Goal: Navigation & Orientation: Find specific page/section

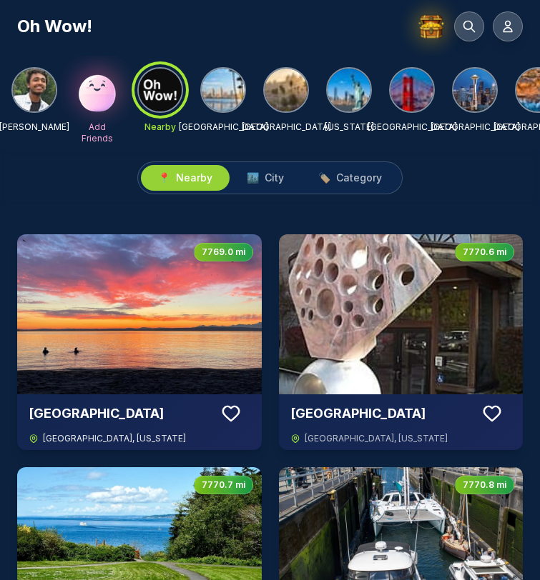
click at [162, 326] on img at bounding box center [139, 314] width 244 height 160
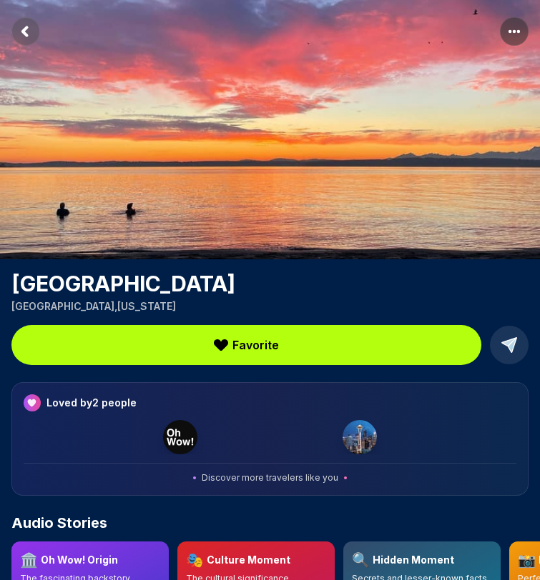
click at [36, 36] on rect "Return to previous page" at bounding box center [25, 31] width 29 height 29
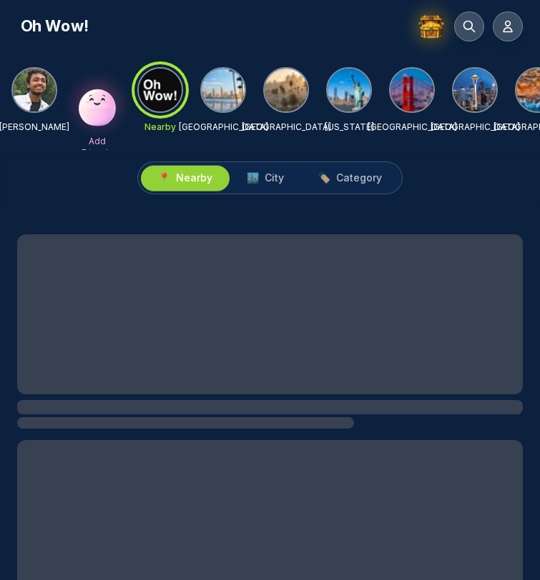
click at [47, 94] on img at bounding box center [34, 90] width 43 height 43
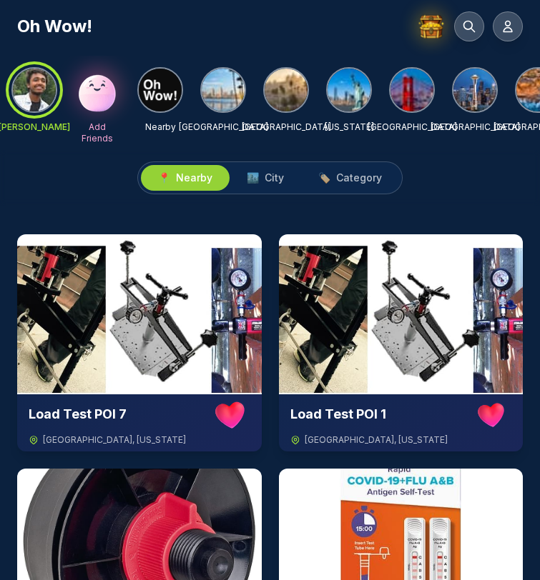
click at [40, 87] on div at bounding box center [34, 89] width 51 height 51
click at [507, 26] on icon at bounding box center [507, 26] width 14 height 14
click at [506, 26] on icon at bounding box center [507, 26] width 9 height 11
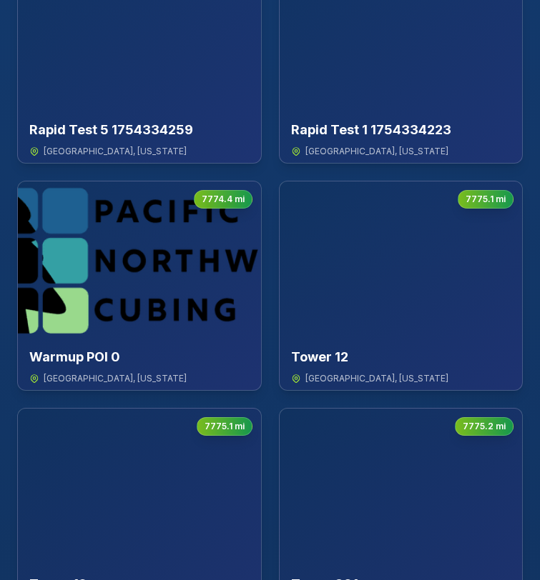
scroll to position [843, 0]
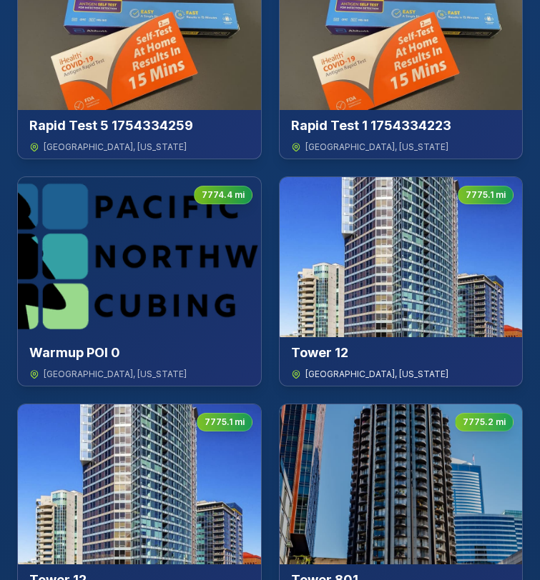
click at [370, 337] on img at bounding box center [400, 257] width 243 height 160
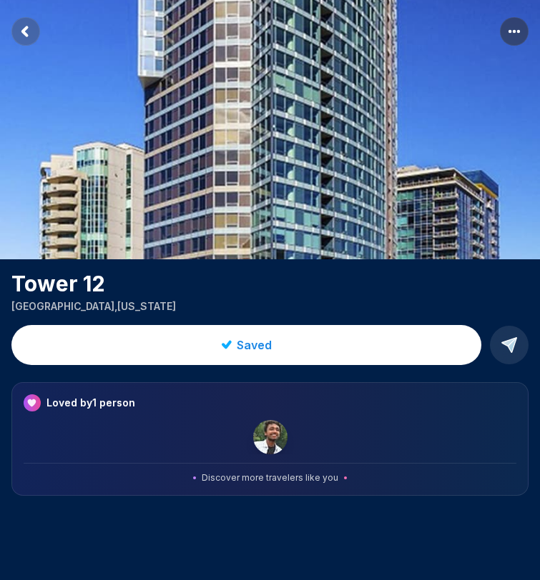
click at [28, 36] on rect "Return to previous page" at bounding box center [25, 31] width 29 height 29
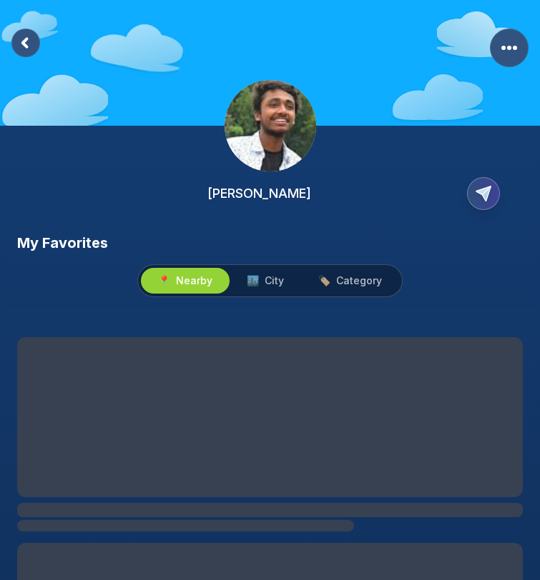
click at [20, 31] on rect at bounding box center [25, 43] width 29 height 29
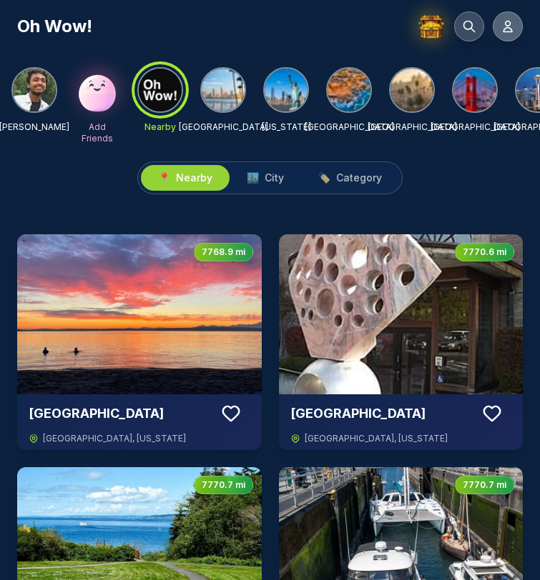
click at [510, 24] on icon at bounding box center [507, 26] width 9 height 11
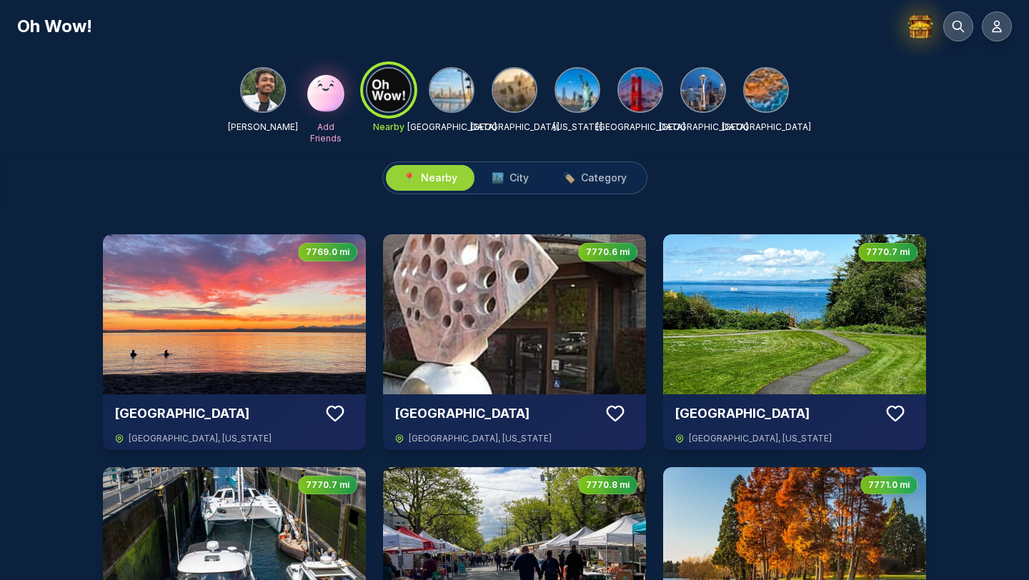
click at [459, 93] on img at bounding box center [451, 90] width 43 height 43
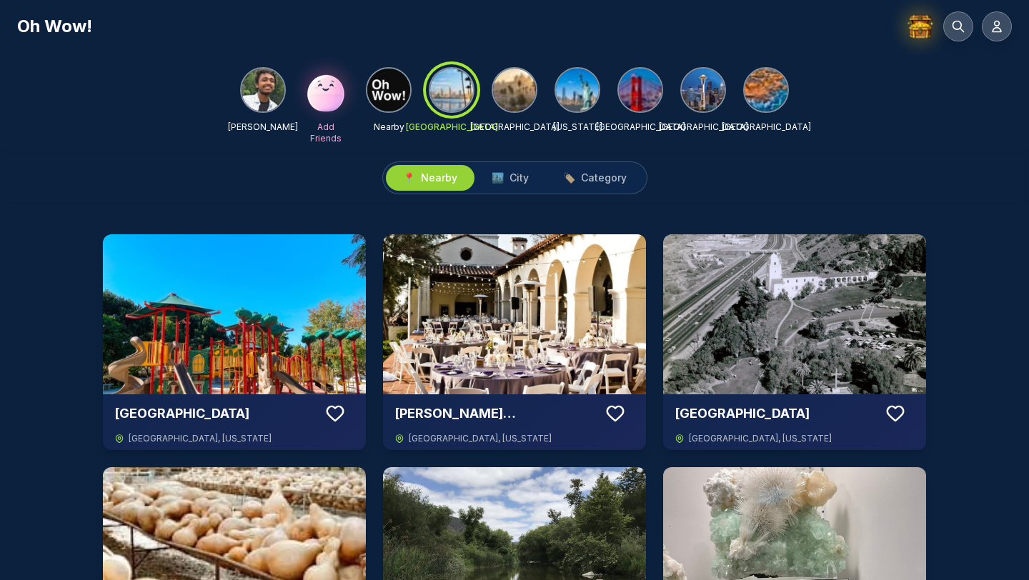
click at [520, 90] on img at bounding box center [514, 90] width 43 height 43
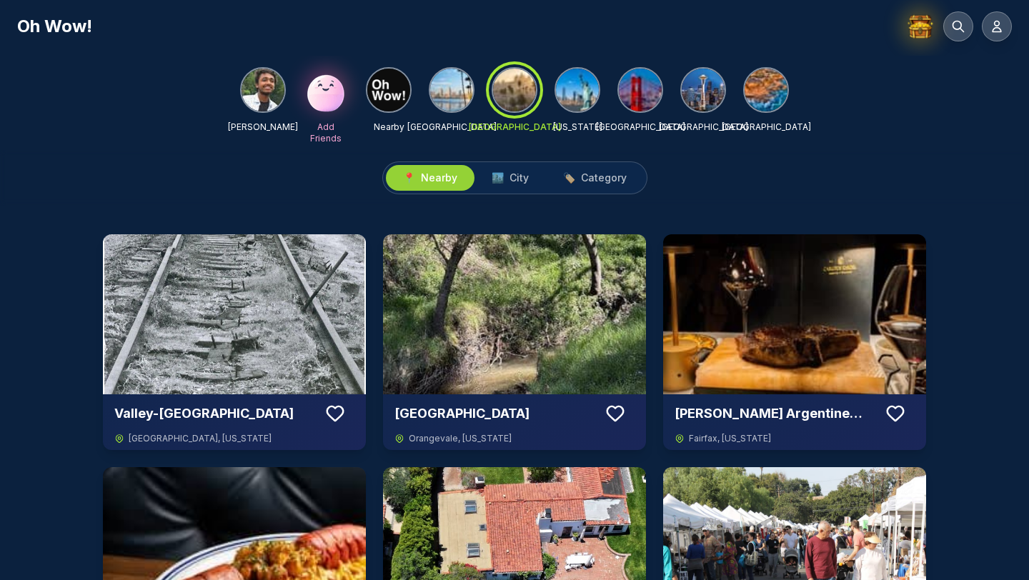
click at [278, 34] on div "Oh Wow!" at bounding box center [514, 26] width 995 height 30
click at [716, 164] on div "📍 Nearby 🏙️ City 🏷️ Category" at bounding box center [514, 178] width 1029 height 56
click at [595, 101] on div at bounding box center [578, 90] width 46 height 46
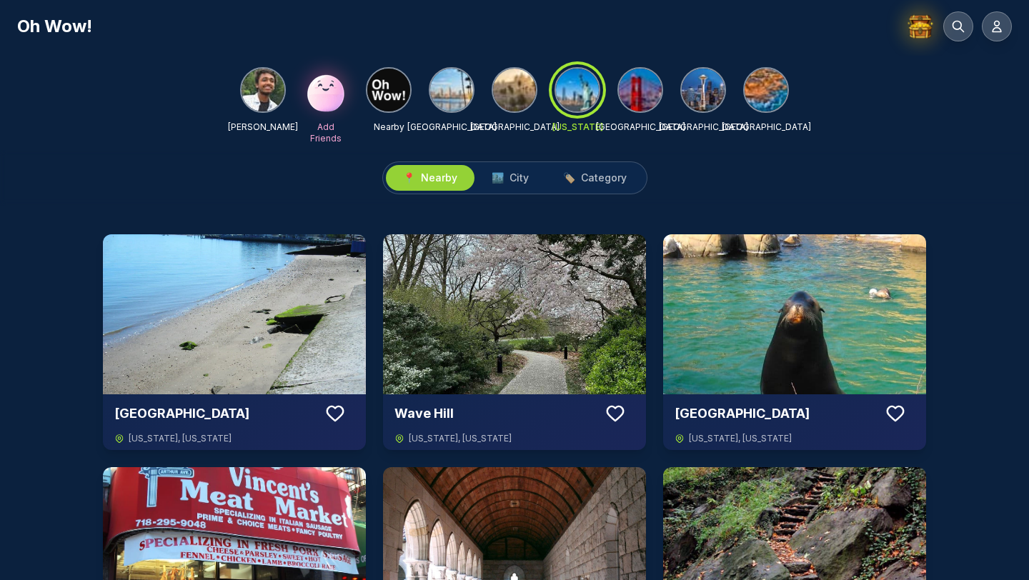
click at [483, 26] on div "Oh Wow!" at bounding box center [514, 26] width 995 height 30
click at [516, 88] on img at bounding box center [514, 90] width 43 height 43
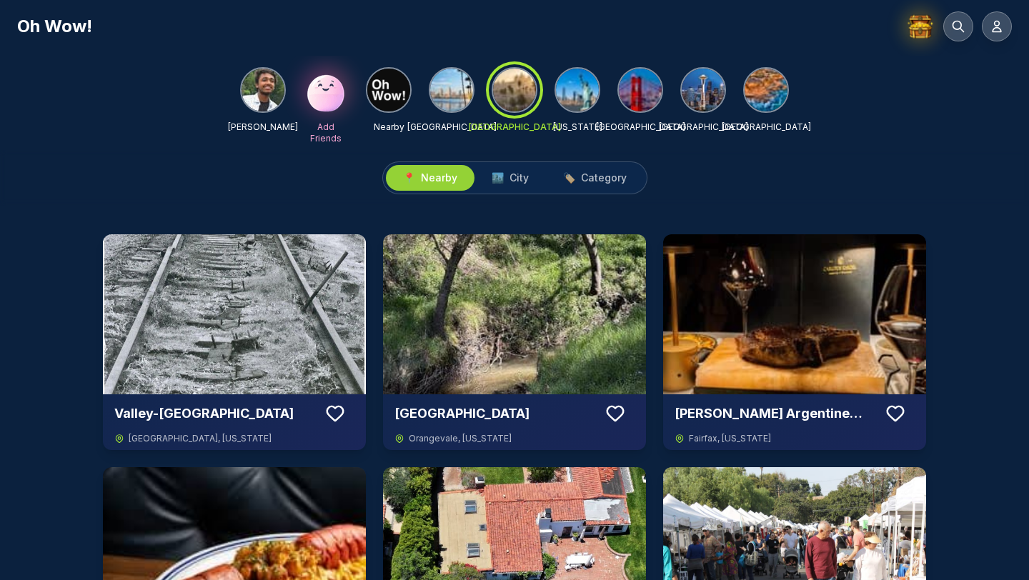
click at [284, 3] on div "Oh Wow!" at bounding box center [514, 20] width 1029 height 41
click at [567, 99] on img at bounding box center [577, 90] width 43 height 43
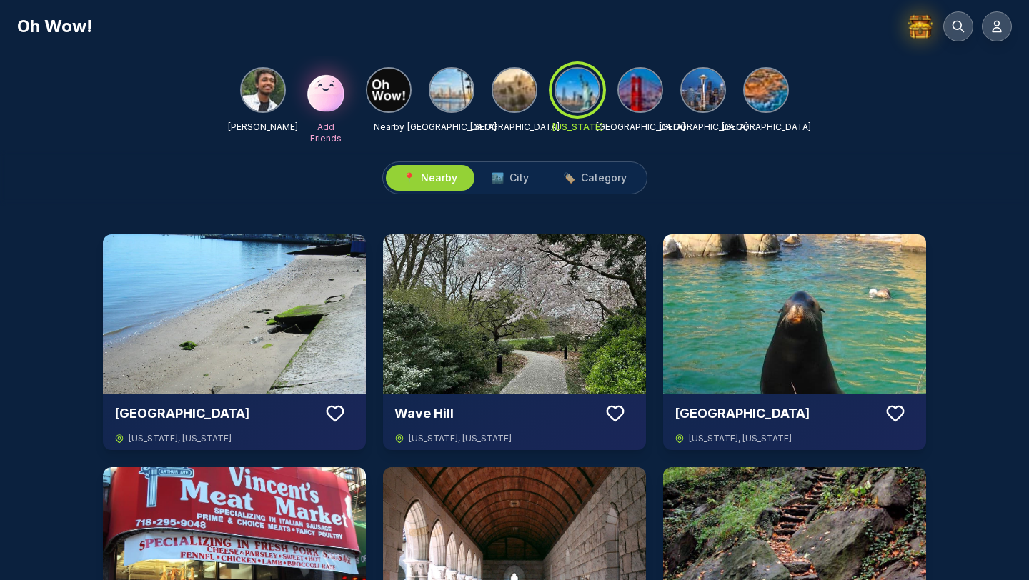
click at [462, 84] on img at bounding box center [451, 90] width 43 height 43
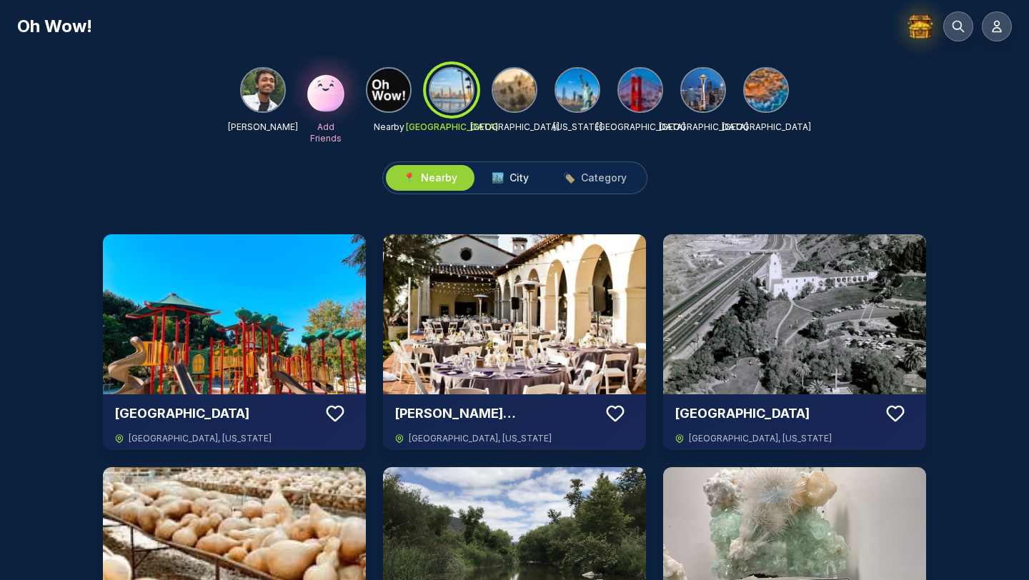
click at [515, 178] on span "City" at bounding box center [519, 178] width 19 height 14
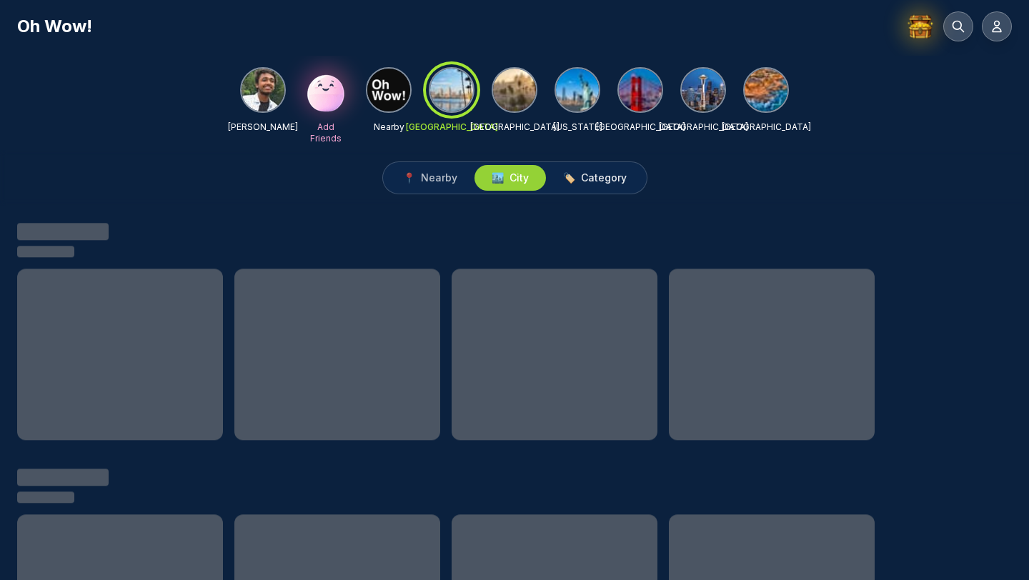
click at [572, 183] on span "🏷️ Category" at bounding box center [595, 178] width 64 height 14
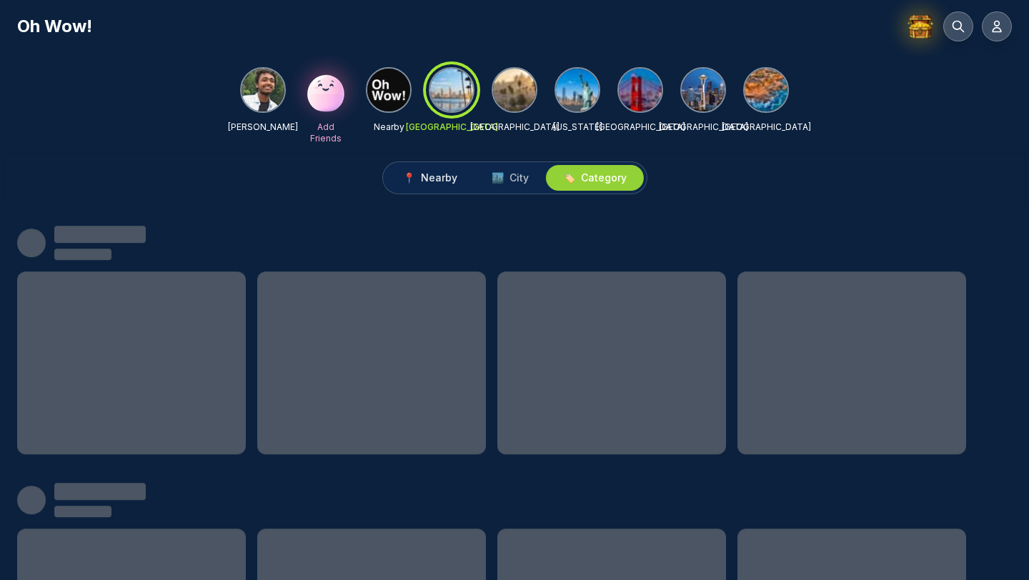
click at [430, 175] on span "Nearby" at bounding box center [439, 178] width 36 height 14
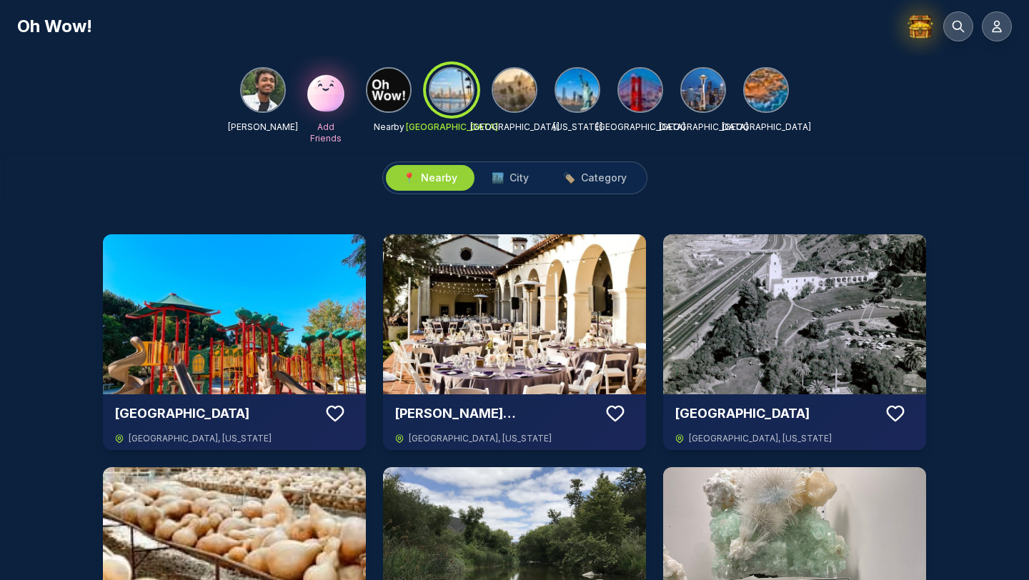
click at [417, 5] on div "Oh Wow!" at bounding box center [514, 20] width 1029 height 41
click at [517, 178] on span "City" at bounding box center [519, 178] width 19 height 14
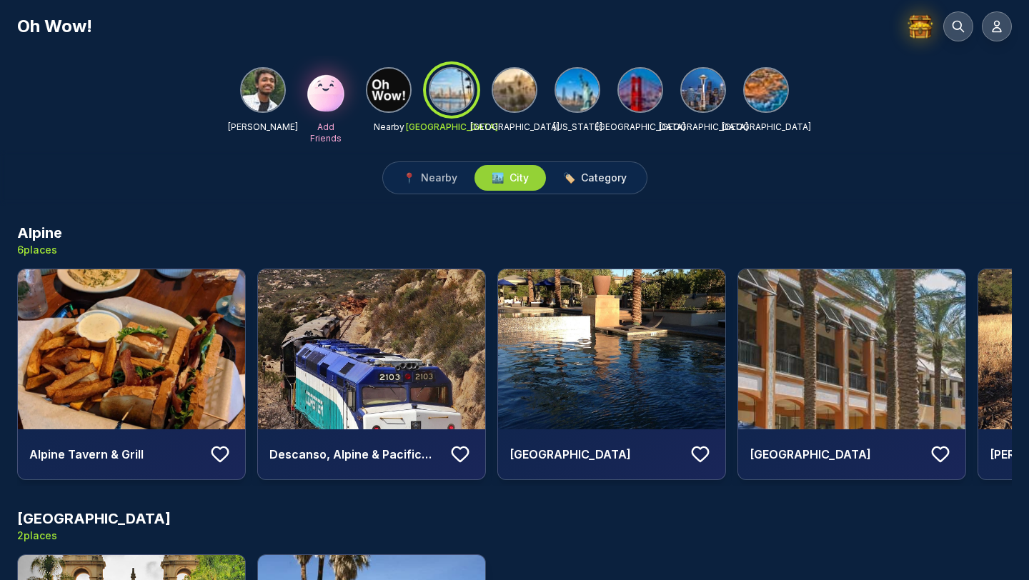
click at [586, 181] on span "Category" at bounding box center [604, 178] width 46 height 14
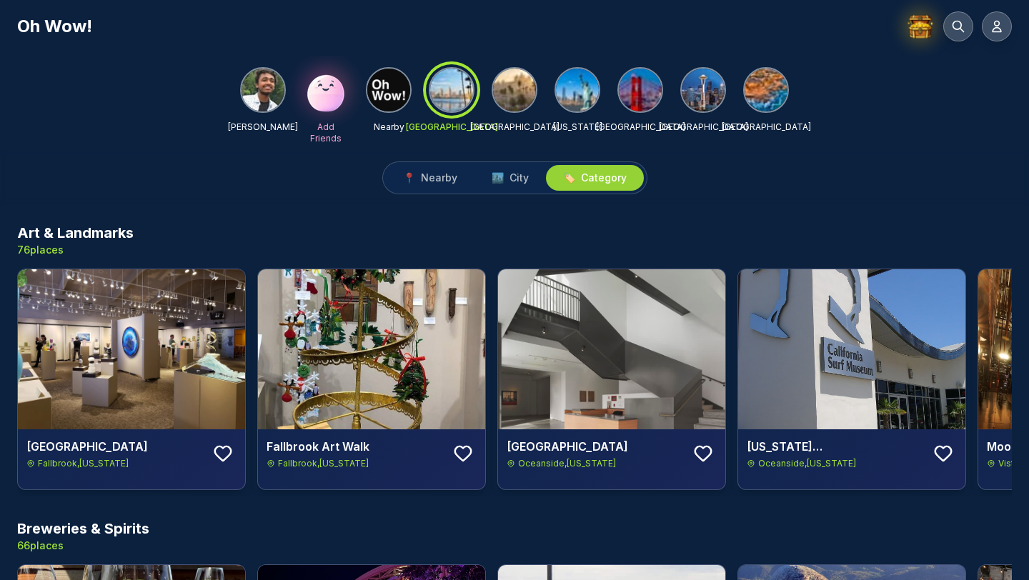
click at [445, 80] on div at bounding box center [451, 89] width 51 height 51
click at [535, 96] on div at bounding box center [515, 90] width 46 height 46
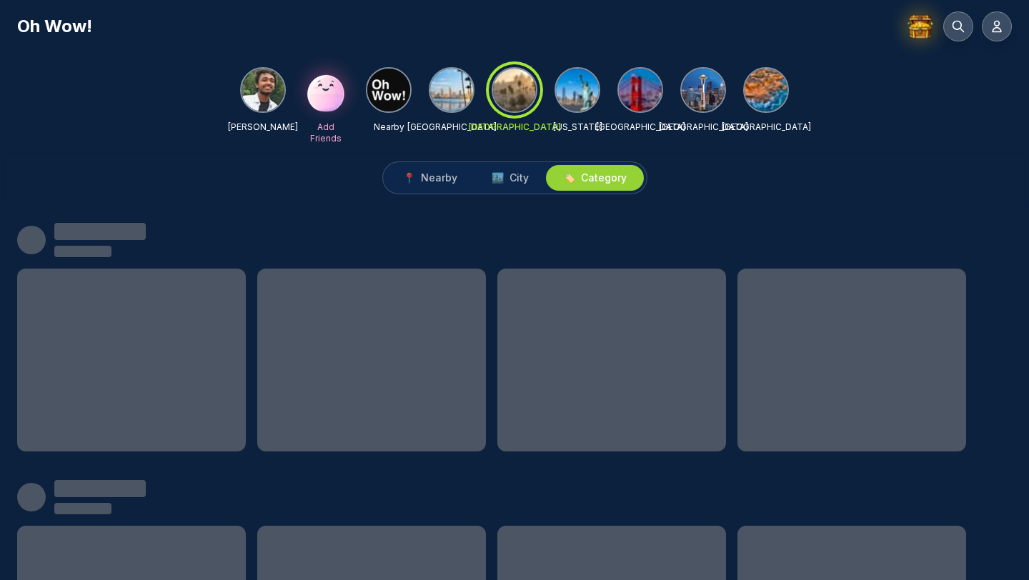
click at [469, 92] on img at bounding box center [451, 90] width 43 height 43
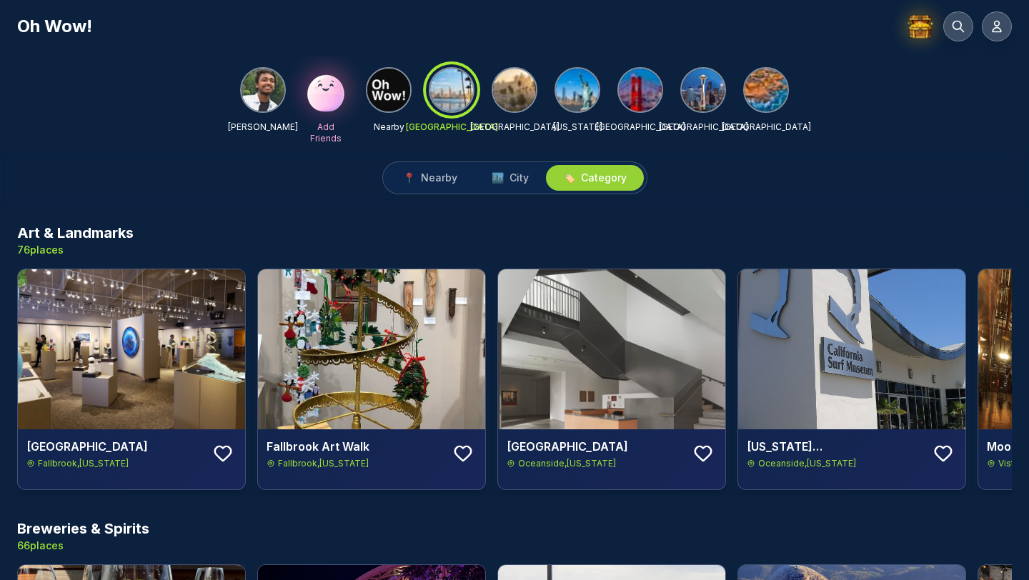
click at [527, 96] on img at bounding box center [514, 90] width 43 height 43
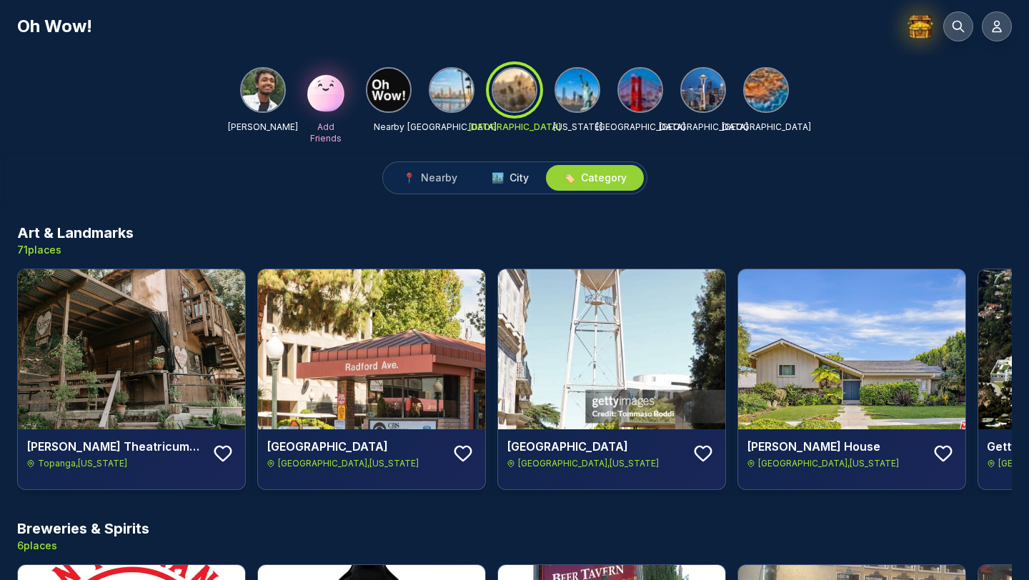
click at [517, 165] on button "🏙️ City" at bounding box center [510, 178] width 71 height 26
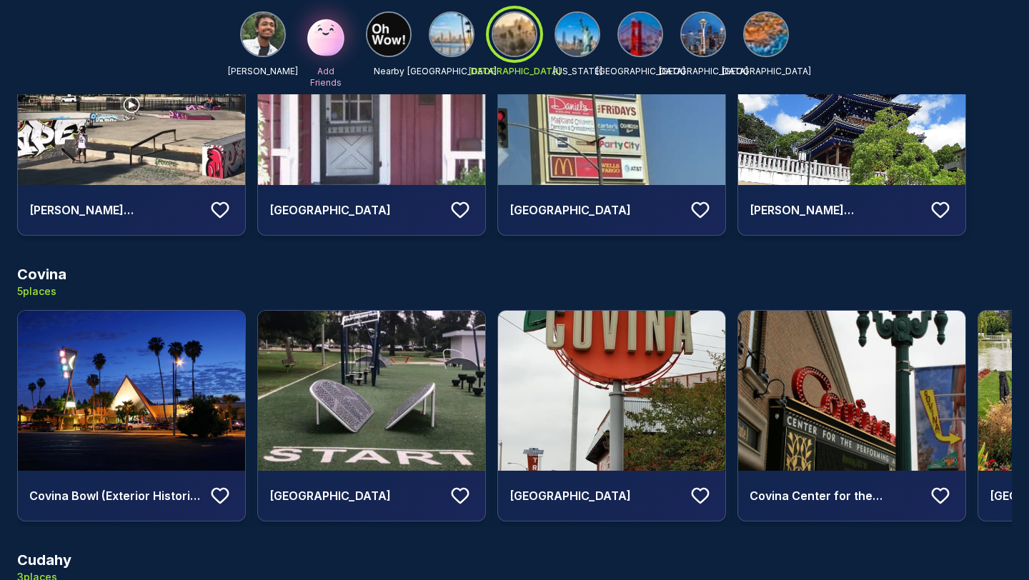
click at [572, 41] on img at bounding box center [577, 34] width 43 height 43
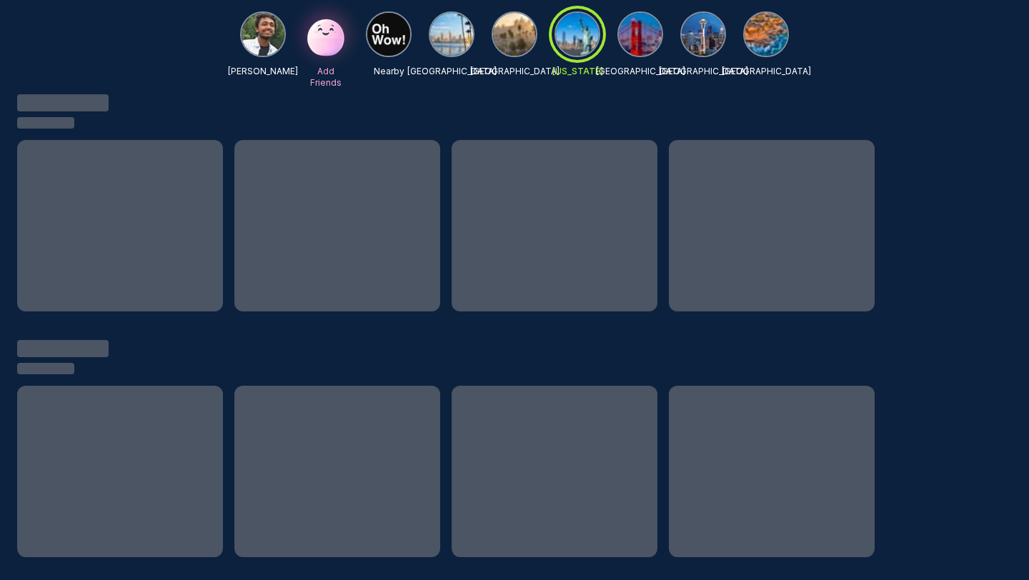
scroll to position [354, 0]
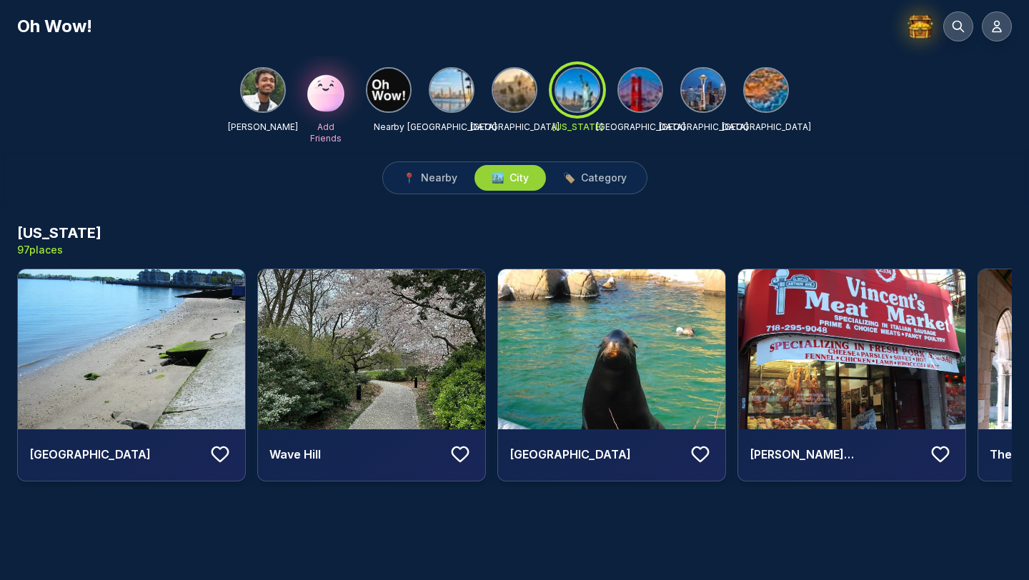
click at [629, 96] on img at bounding box center [640, 90] width 43 height 43
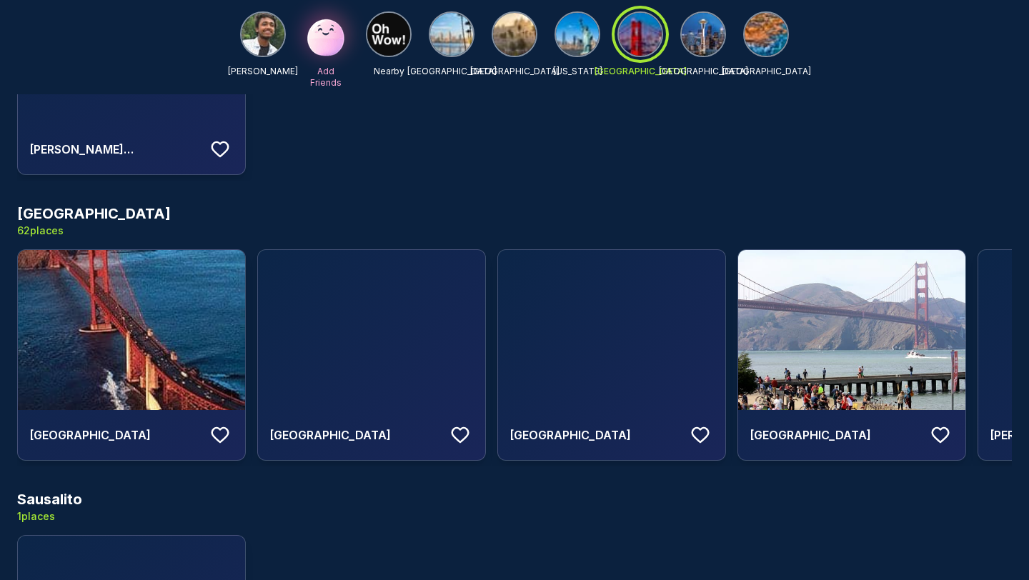
scroll to position [288, 0]
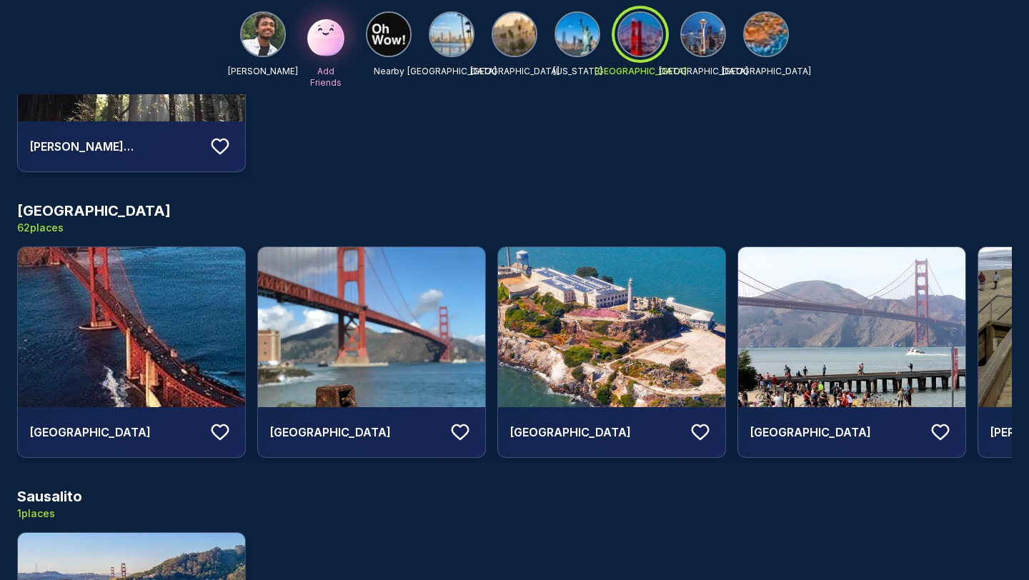
click at [471, 34] on img at bounding box center [451, 34] width 43 height 43
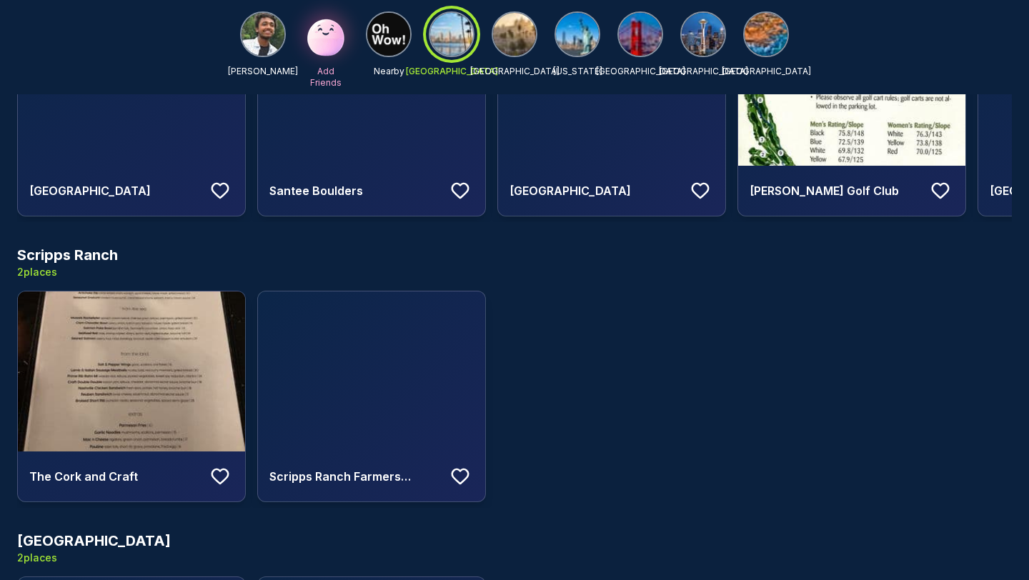
scroll to position [20514, 0]
